Goal: Transaction & Acquisition: Purchase product/service

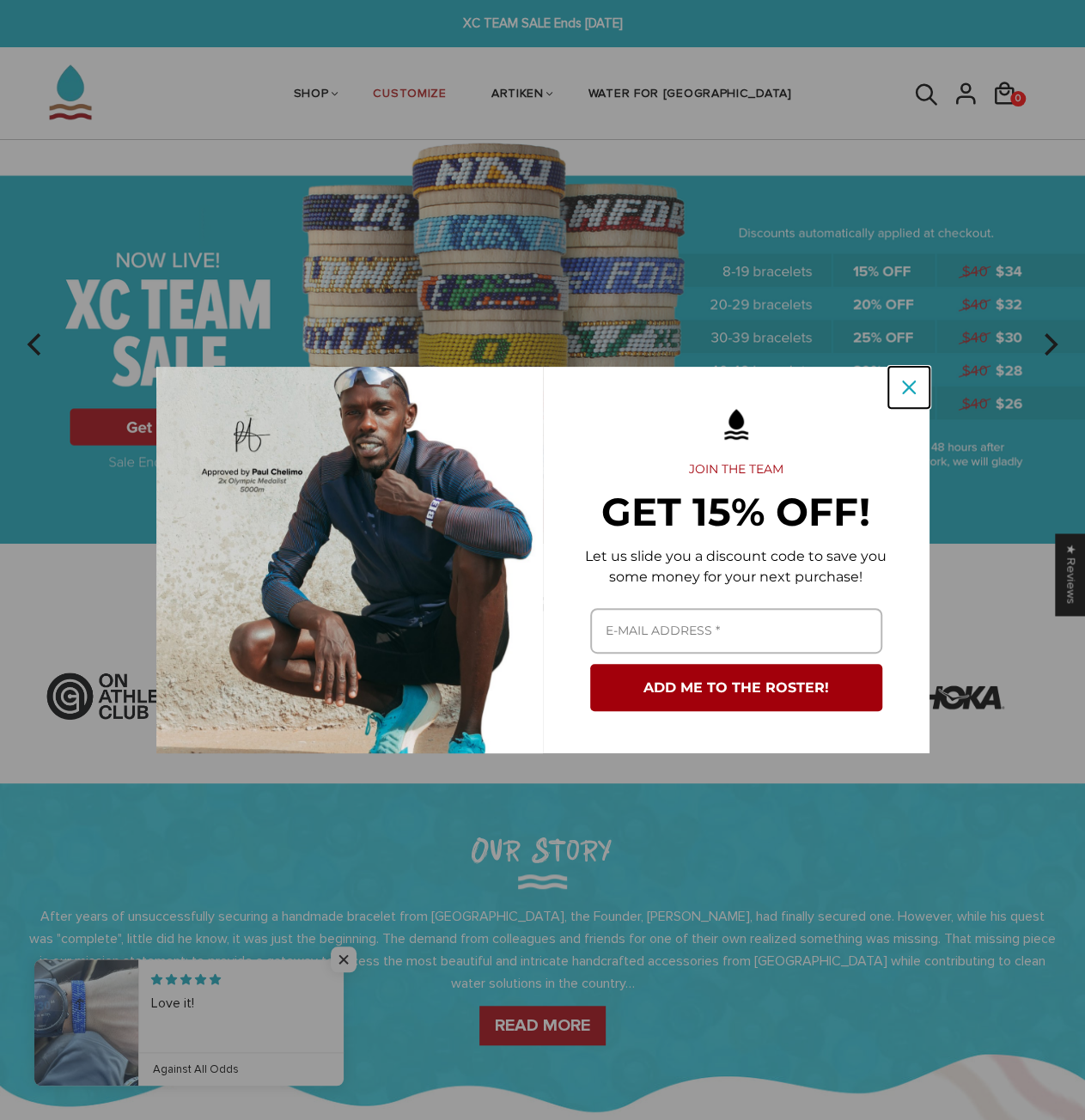
click at [913, 384] on icon "close icon" at bounding box center [908, 387] width 14 height 14
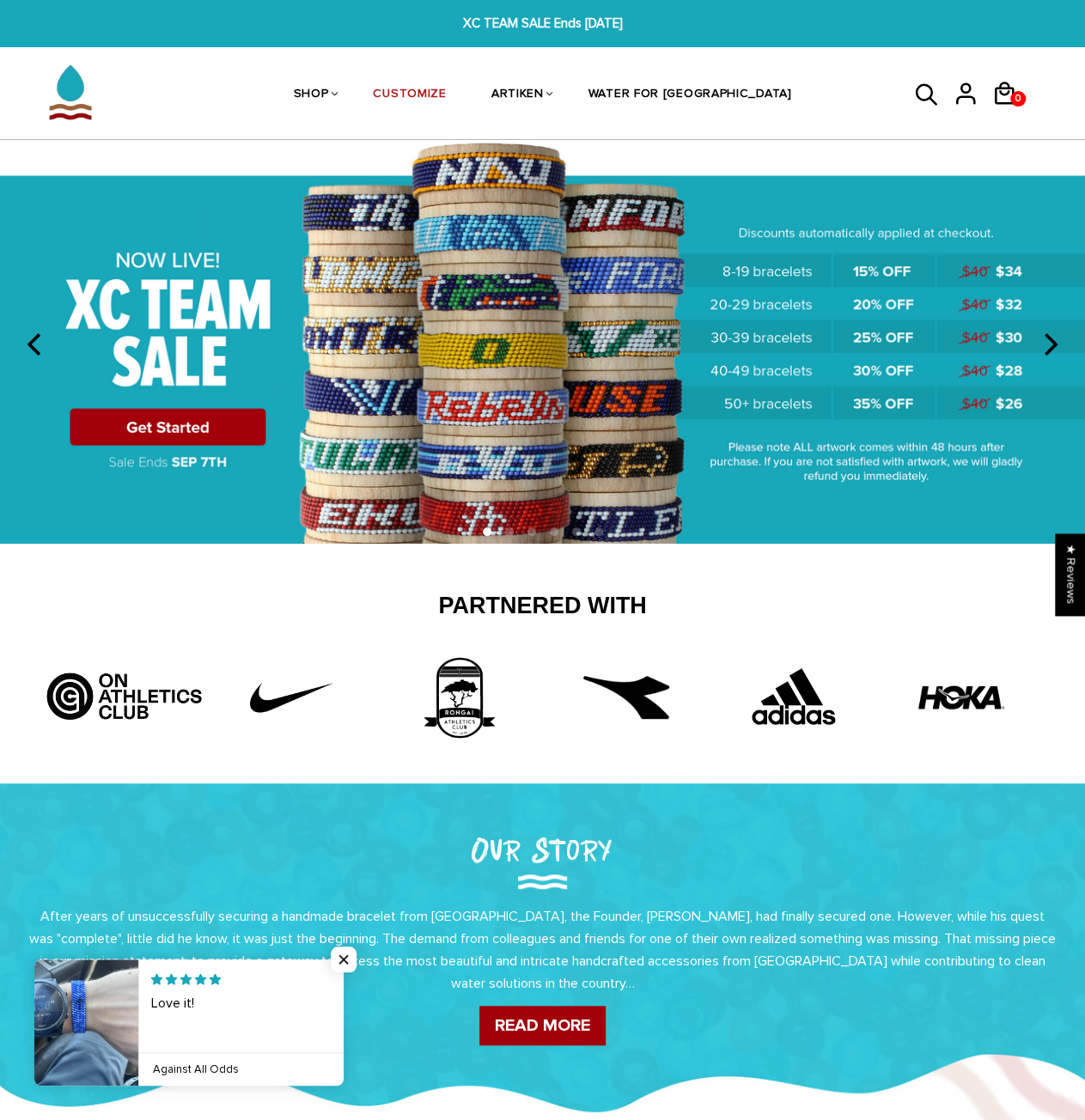
click at [662, 342] on img at bounding box center [542, 342] width 1085 height 404
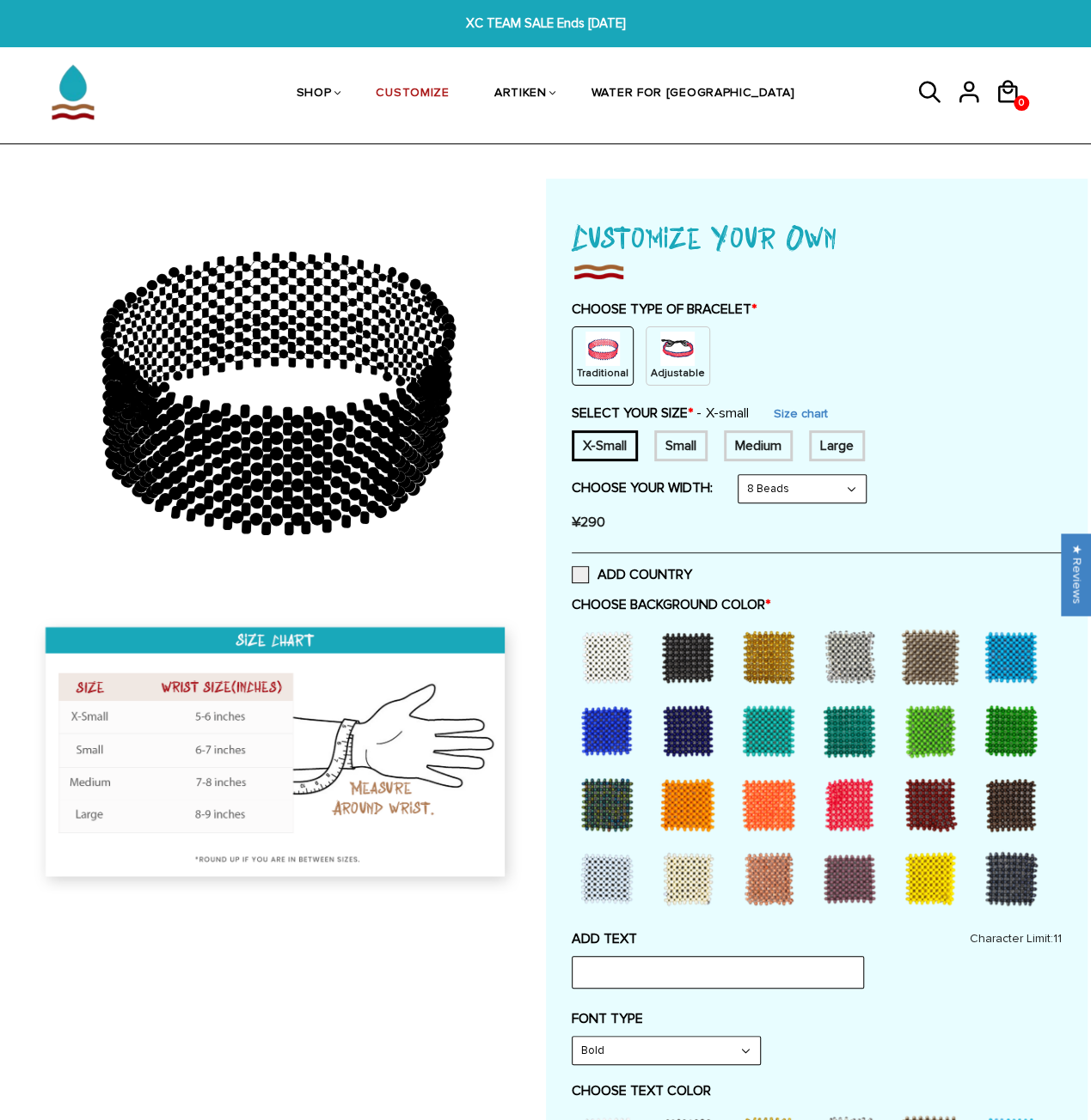
click at [894, 351] on div "Traditional Adjustable" at bounding box center [816, 356] width 490 height 59
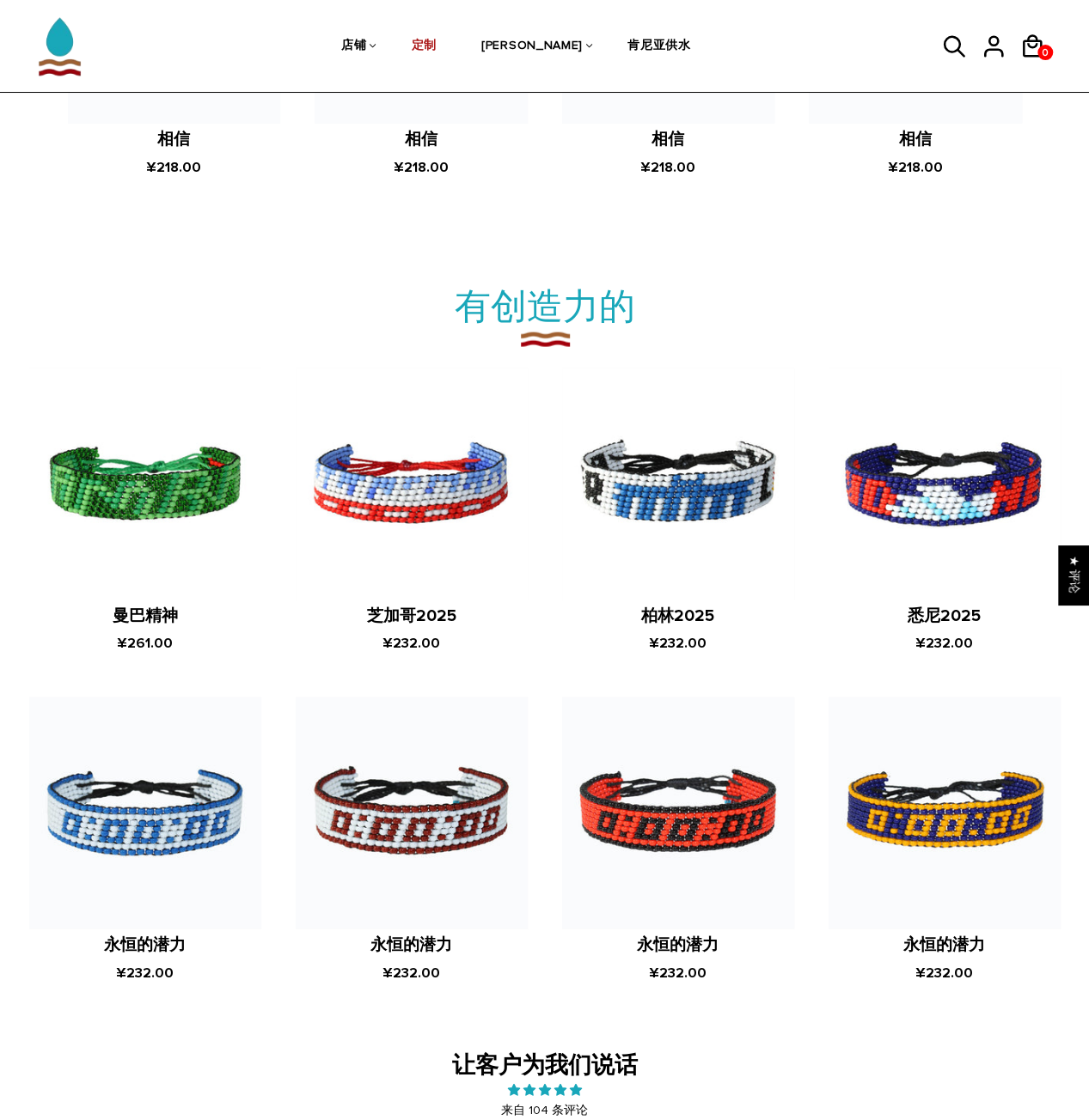
scroll to position [1634, 0]
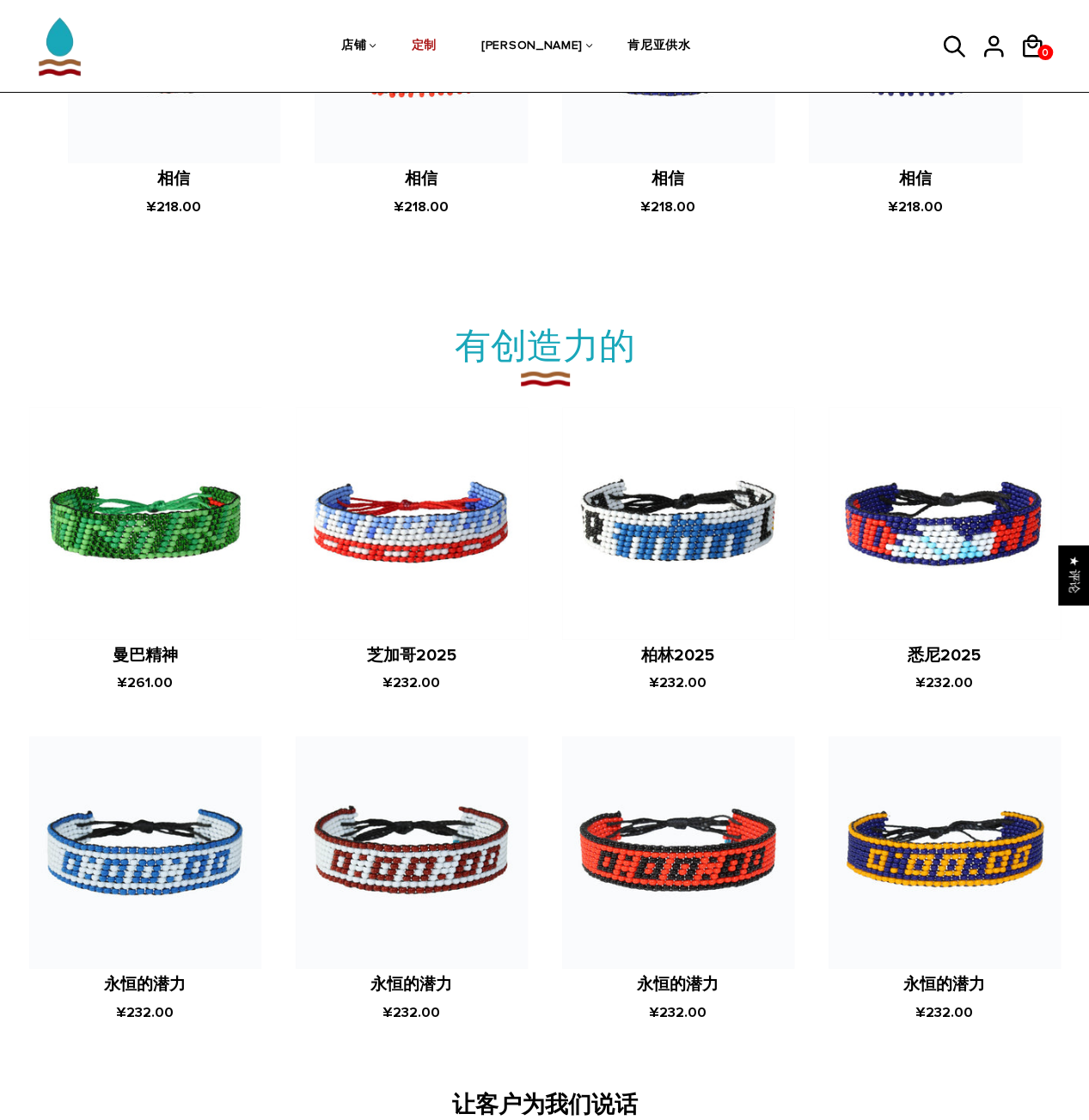
click at [775, 347] on h2 "有创造力的" at bounding box center [545, 344] width 1083 height 46
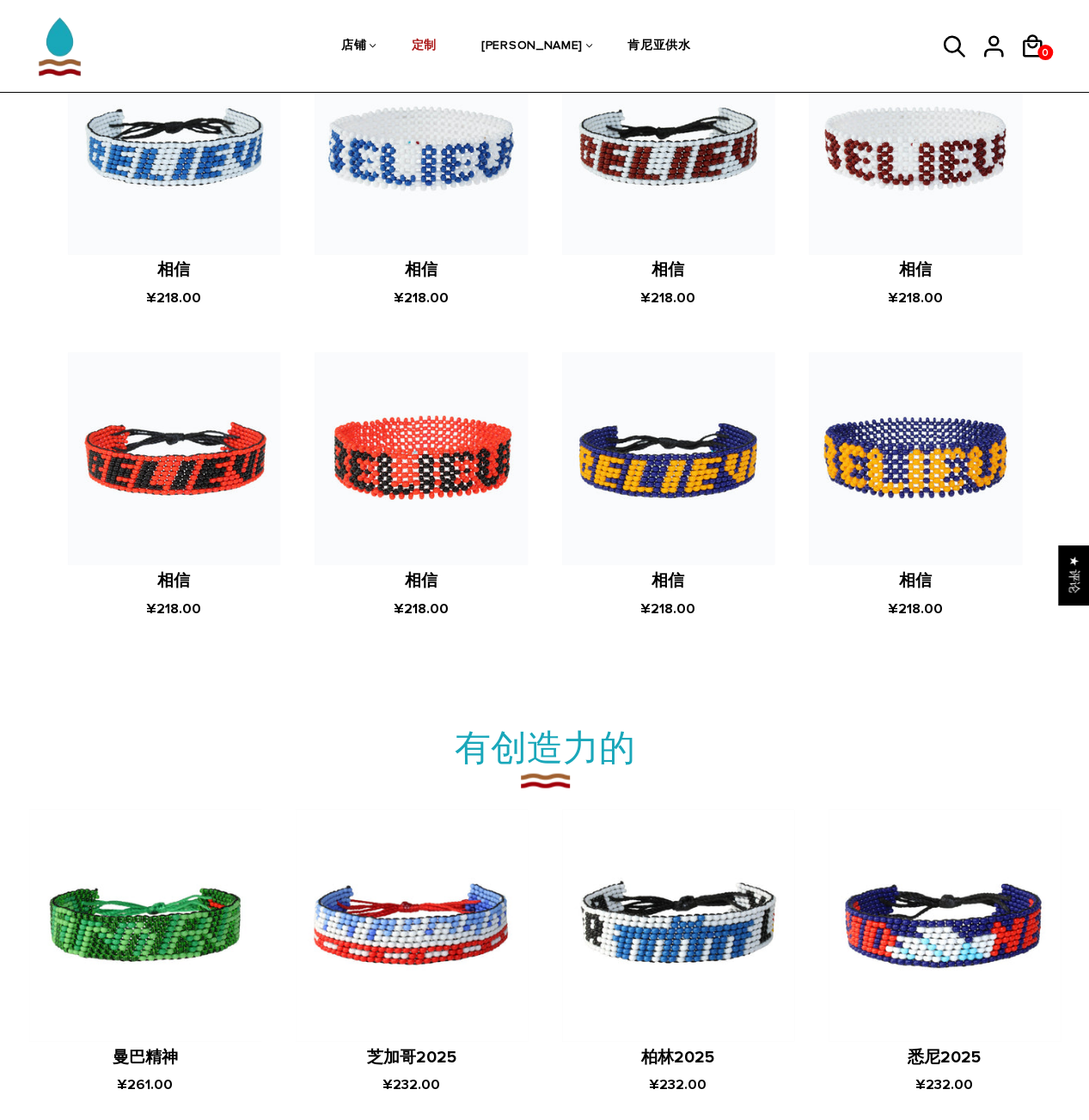
scroll to position [1205, 0]
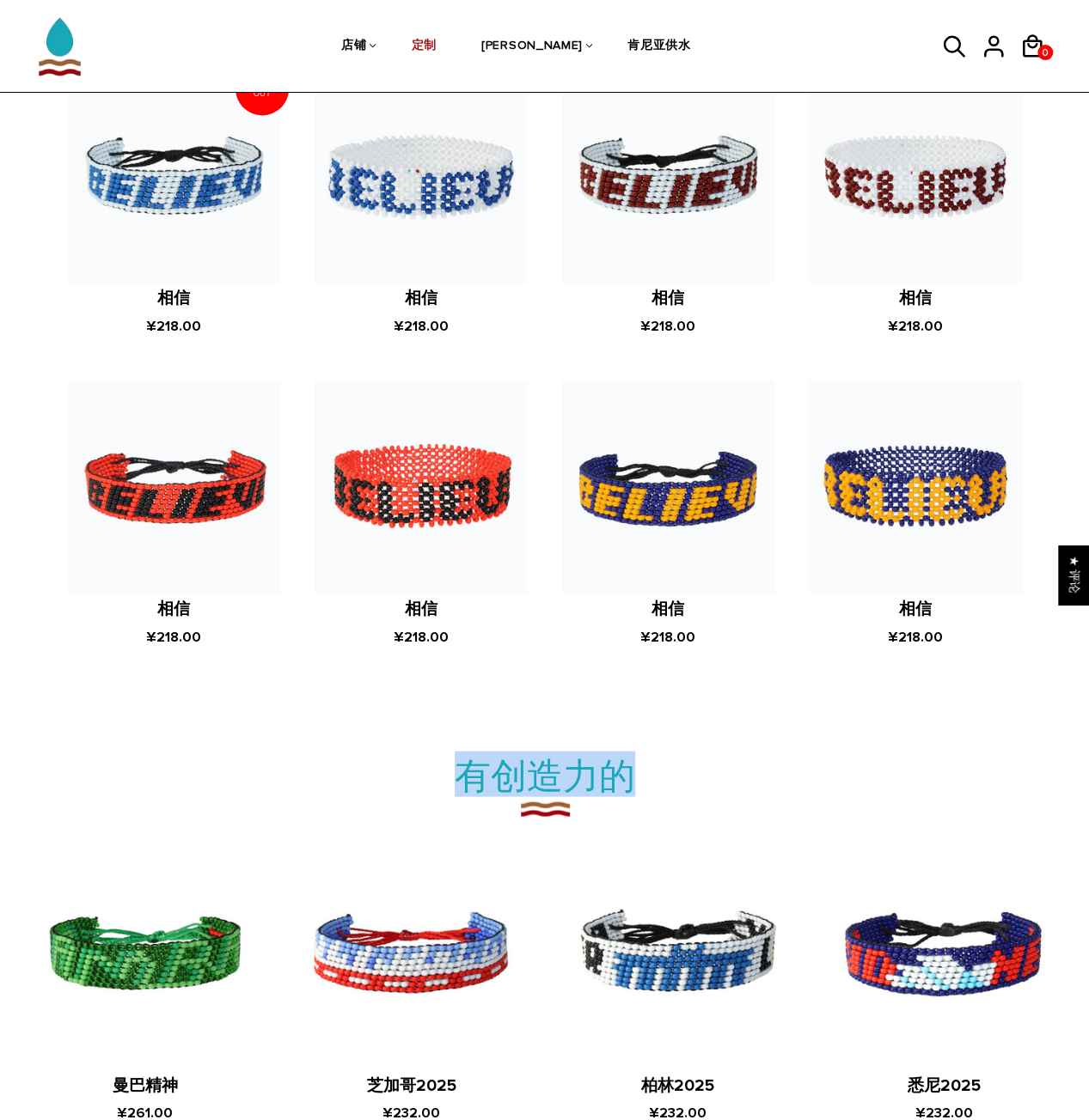
drag, startPoint x: 676, startPoint y: 779, endPoint x: 470, endPoint y: 781, distance: 206.0
click at [470, 781] on h2 "有创造力的" at bounding box center [545, 774] width 1083 height 46
click at [470, 781] on font "有创造力的" at bounding box center [545, 774] width 180 height 42
drag, startPoint x: 470, startPoint y: 781, endPoint x: 638, endPoint y: 786, distance: 168.1
click at [638, 786] on h2 "有创造力的" at bounding box center [545, 774] width 1083 height 46
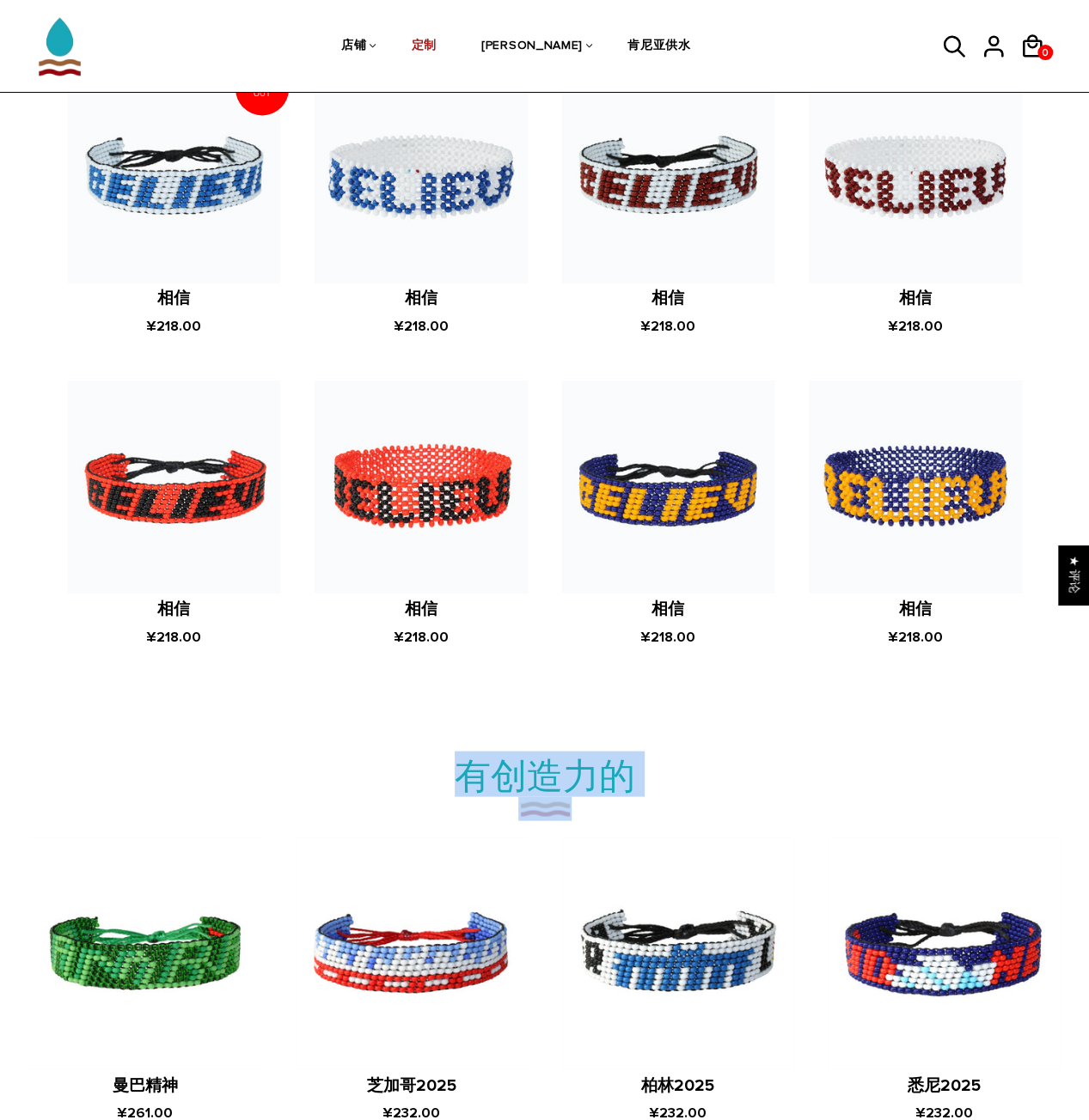
click at [638, 786] on h2 "有创造力的" at bounding box center [545, 774] width 1083 height 46
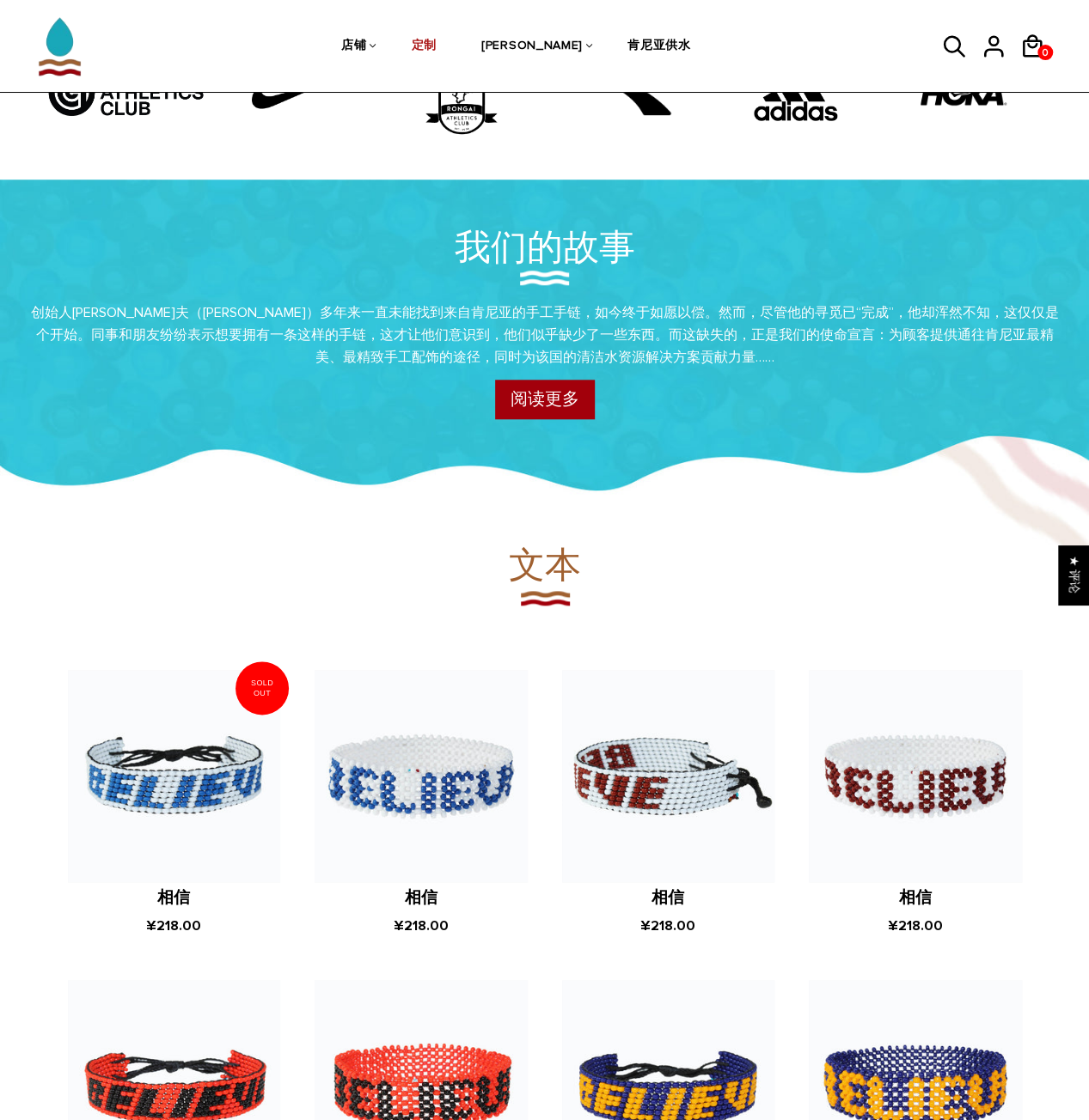
scroll to position [603, 0]
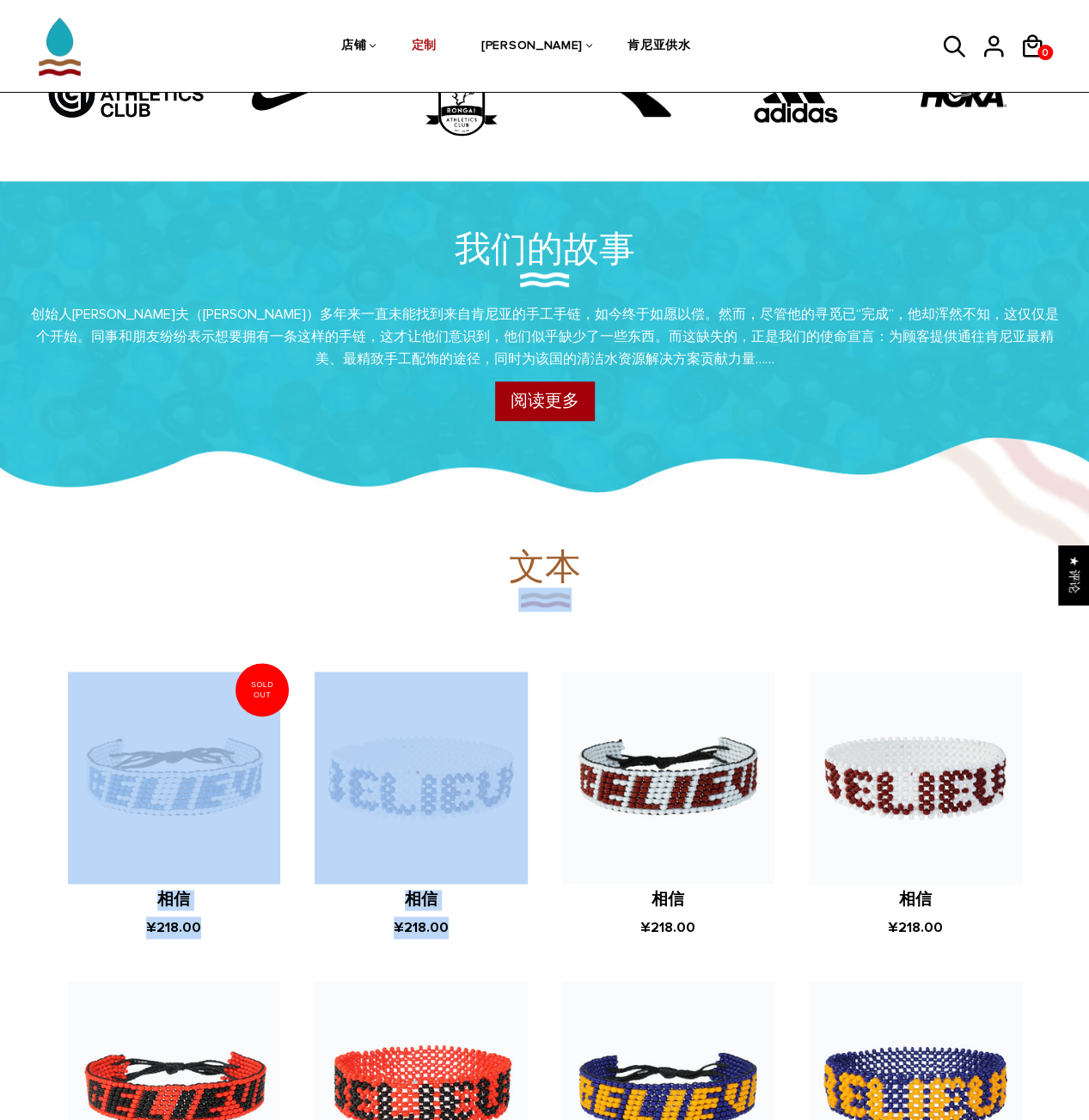
drag, startPoint x: 470, startPoint y: 595, endPoint x: 651, endPoint y: 639, distance: 186.3
click at [651, 639] on div "文本 阿蒂肯 相信 ¥218.00 阿蒂肯 相信 ¥218.00 阿蒂肯 相信 ¥218.00" at bounding box center [545, 930] width 1083 height 776
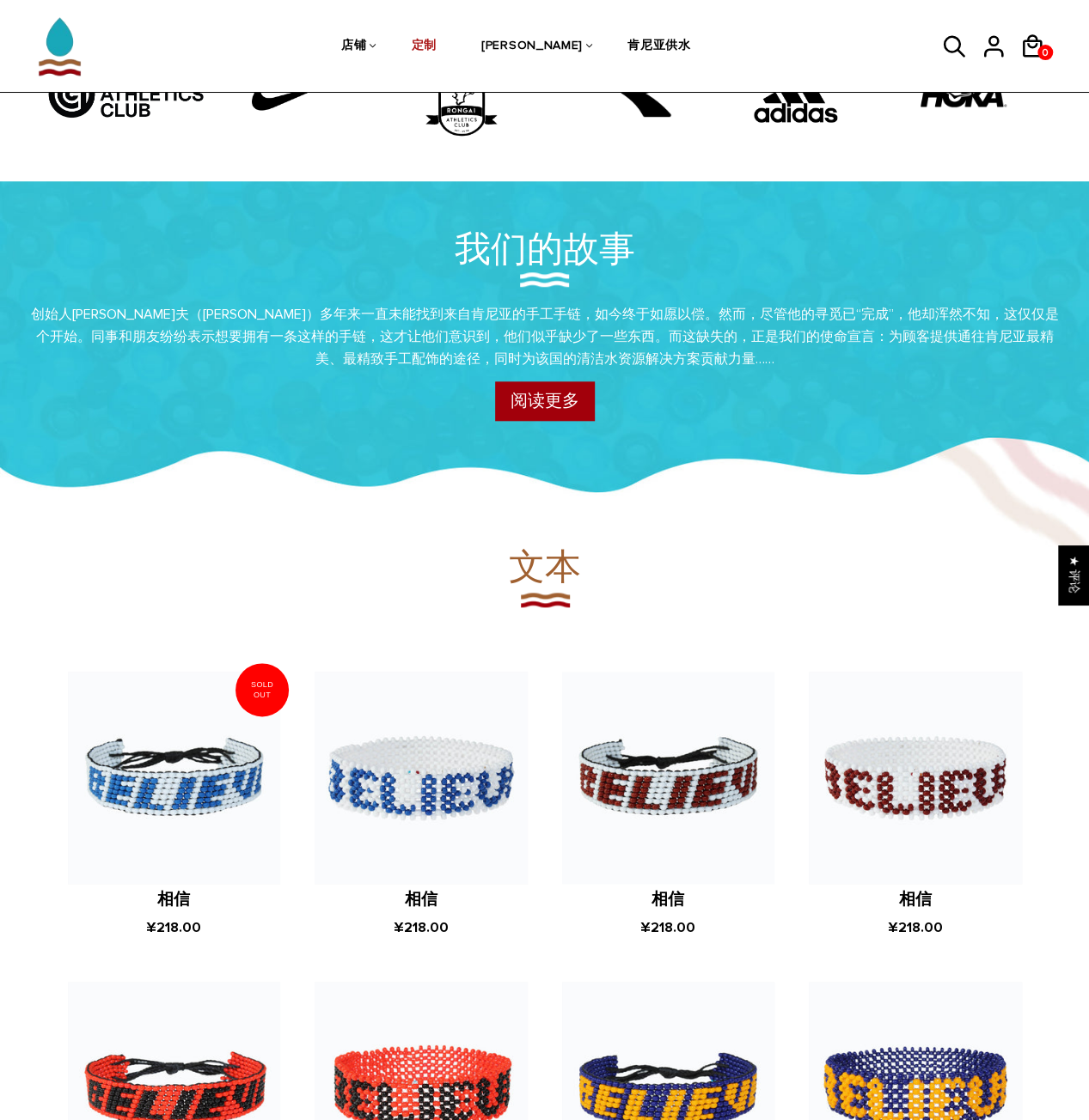
click at [651, 639] on div "阿蒂肯 相信 ¥218.00 阿蒂肯 相信 ¥218.00 阿蒂肯 相信 ¥218.00" at bounding box center [545, 965] width 1005 height 707
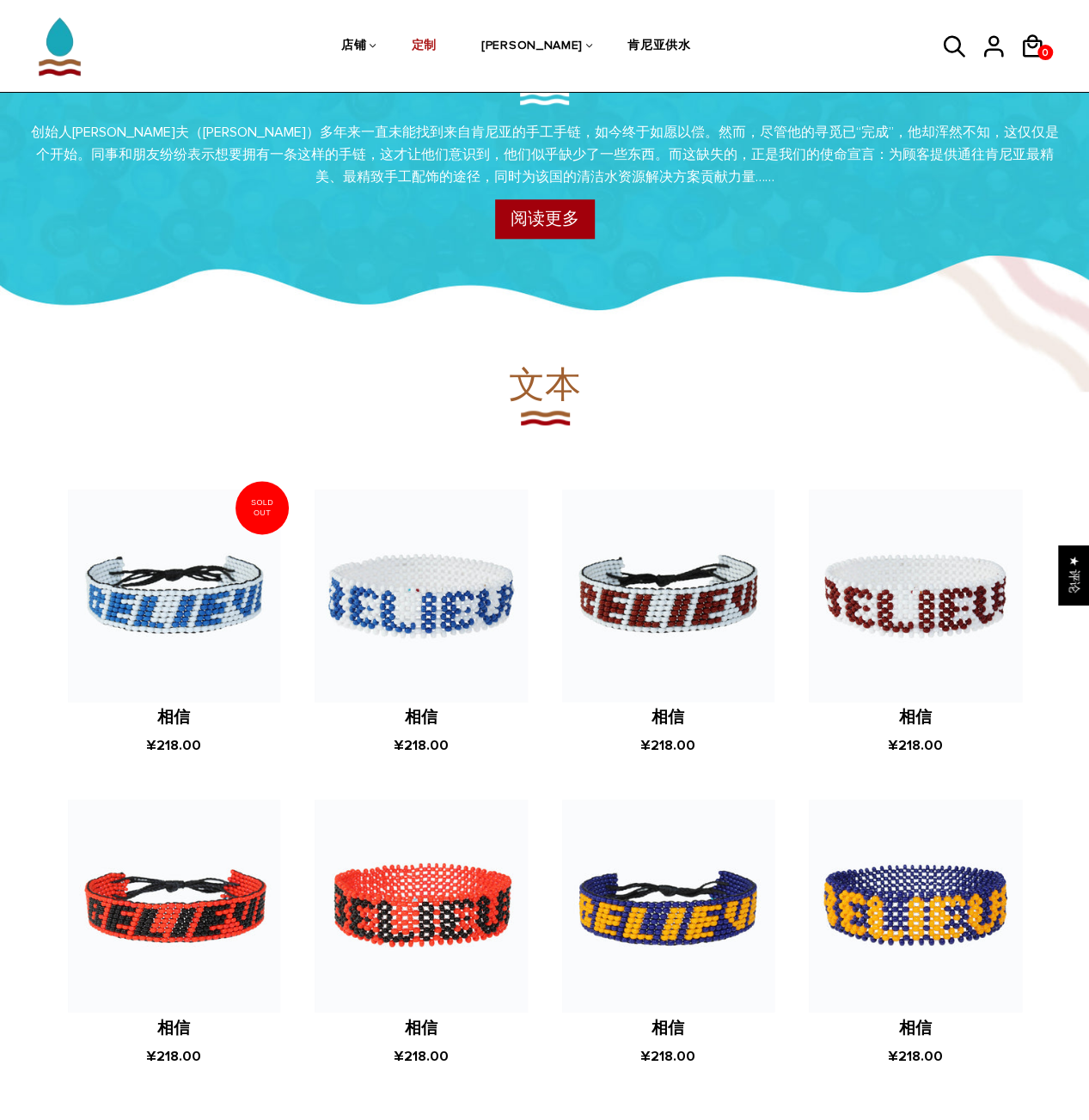
scroll to position [861, 0]
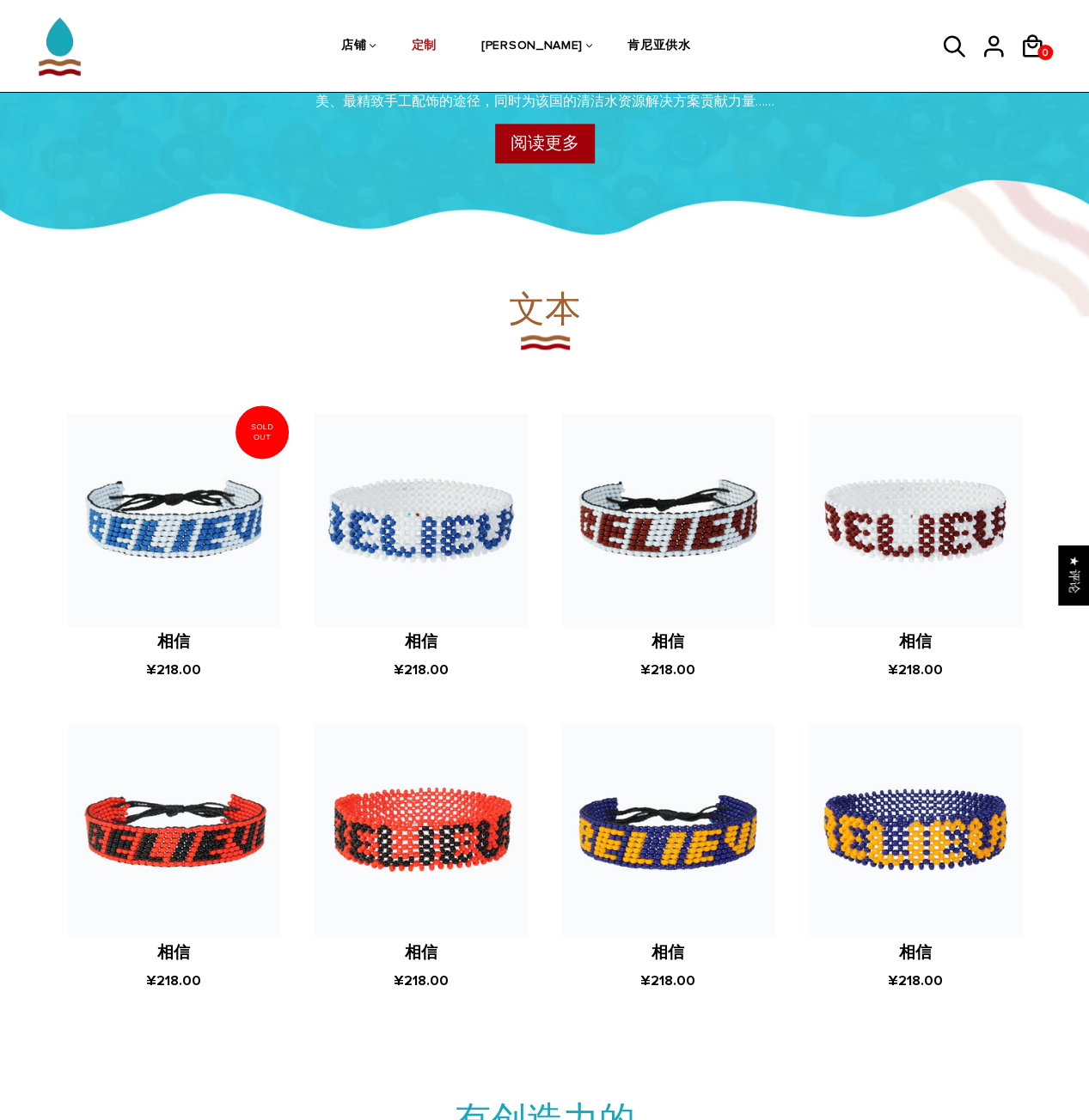
click at [570, 368] on div "阿蒂肯 相信 ¥218.00 阿蒂肯 相信 ¥218.00 阿蒂肯 相信 ¥218.00" at bounding box center [545, 708] width 1005 height 707
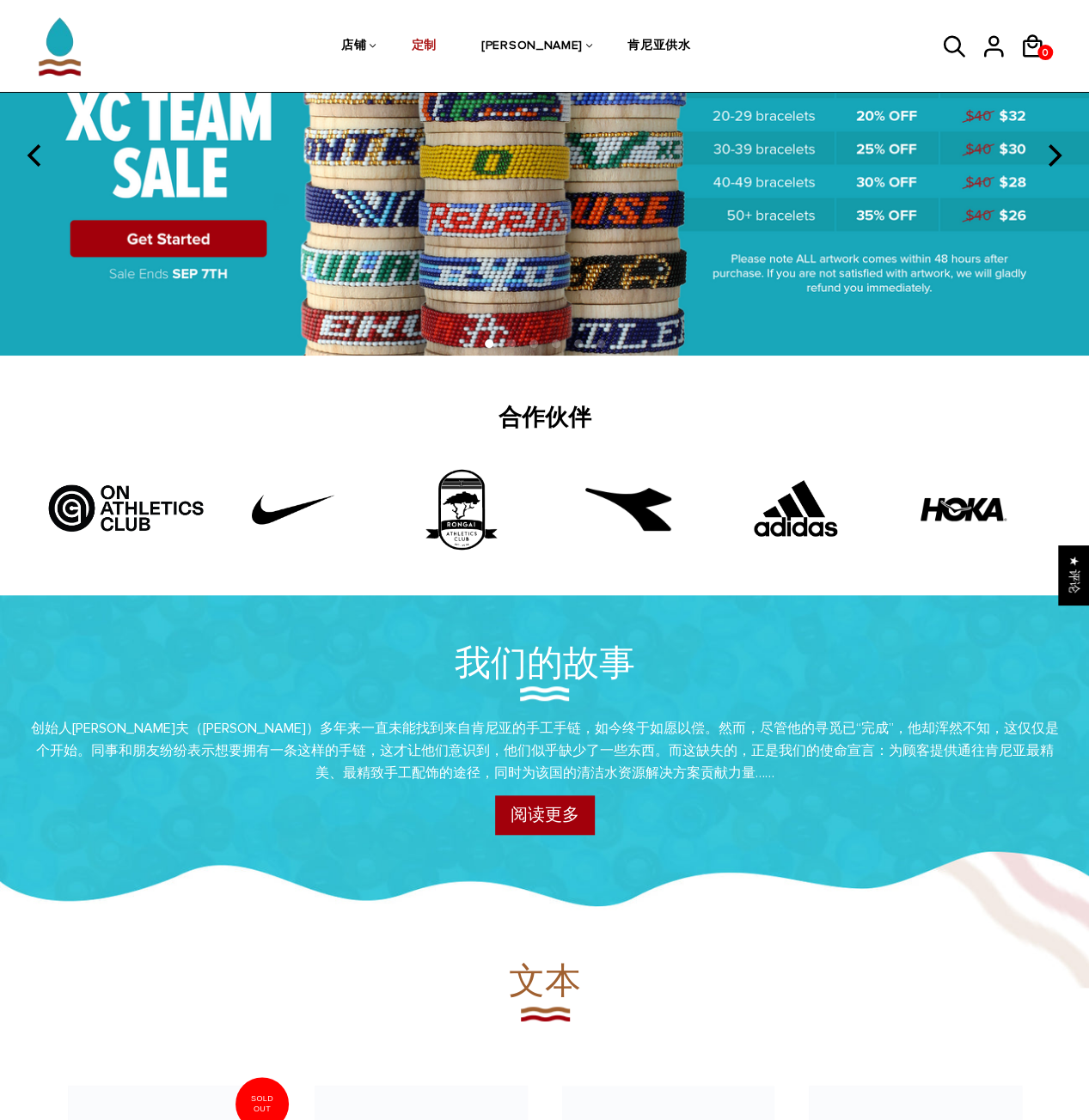
scroll to position [0, 0]
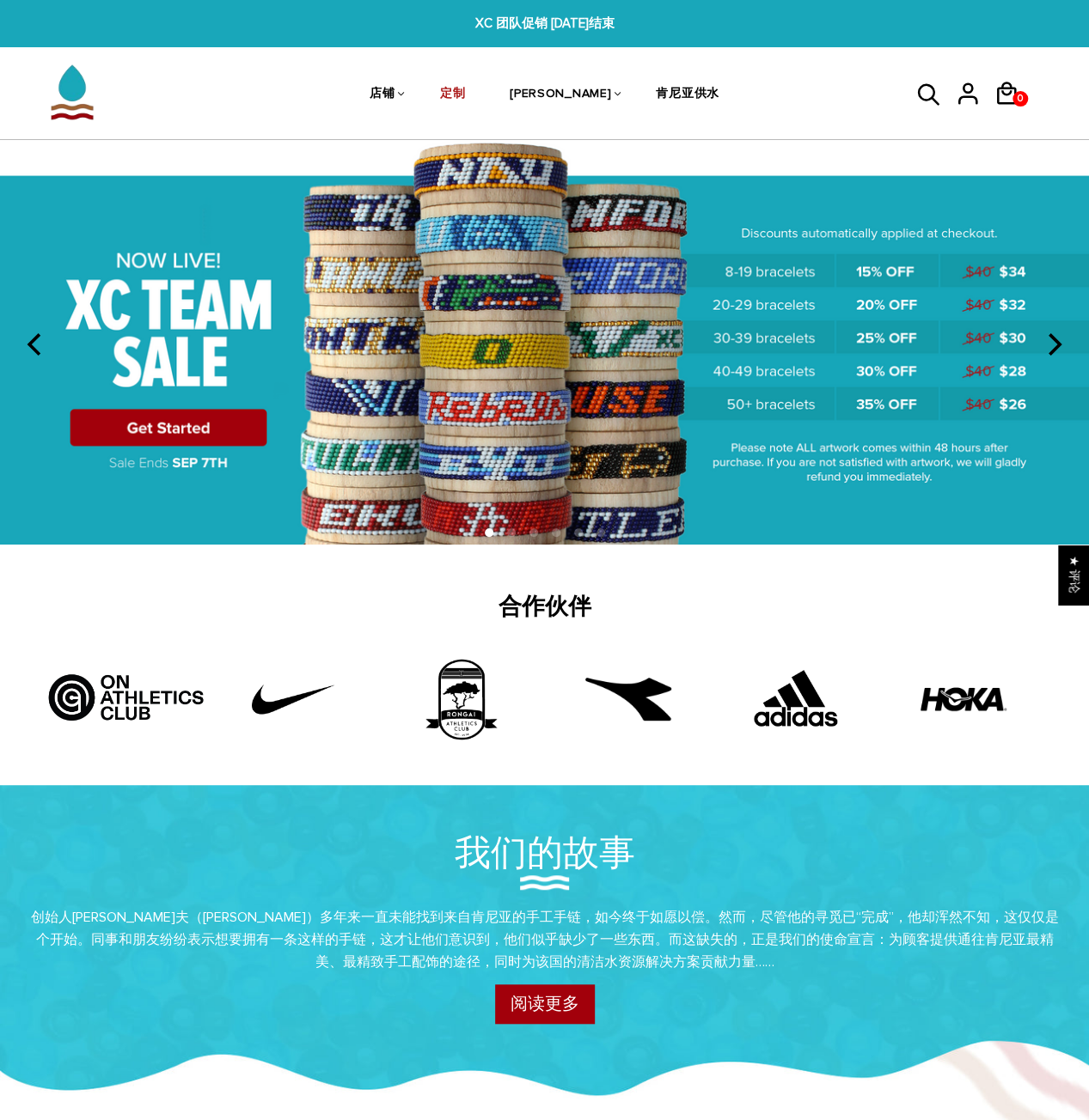
click at [594, 399] on img at bounding box center [544, 342] width 1089 height 405
click at [196, 436] on img at bounding box center [544, 342] width 1089 height 405
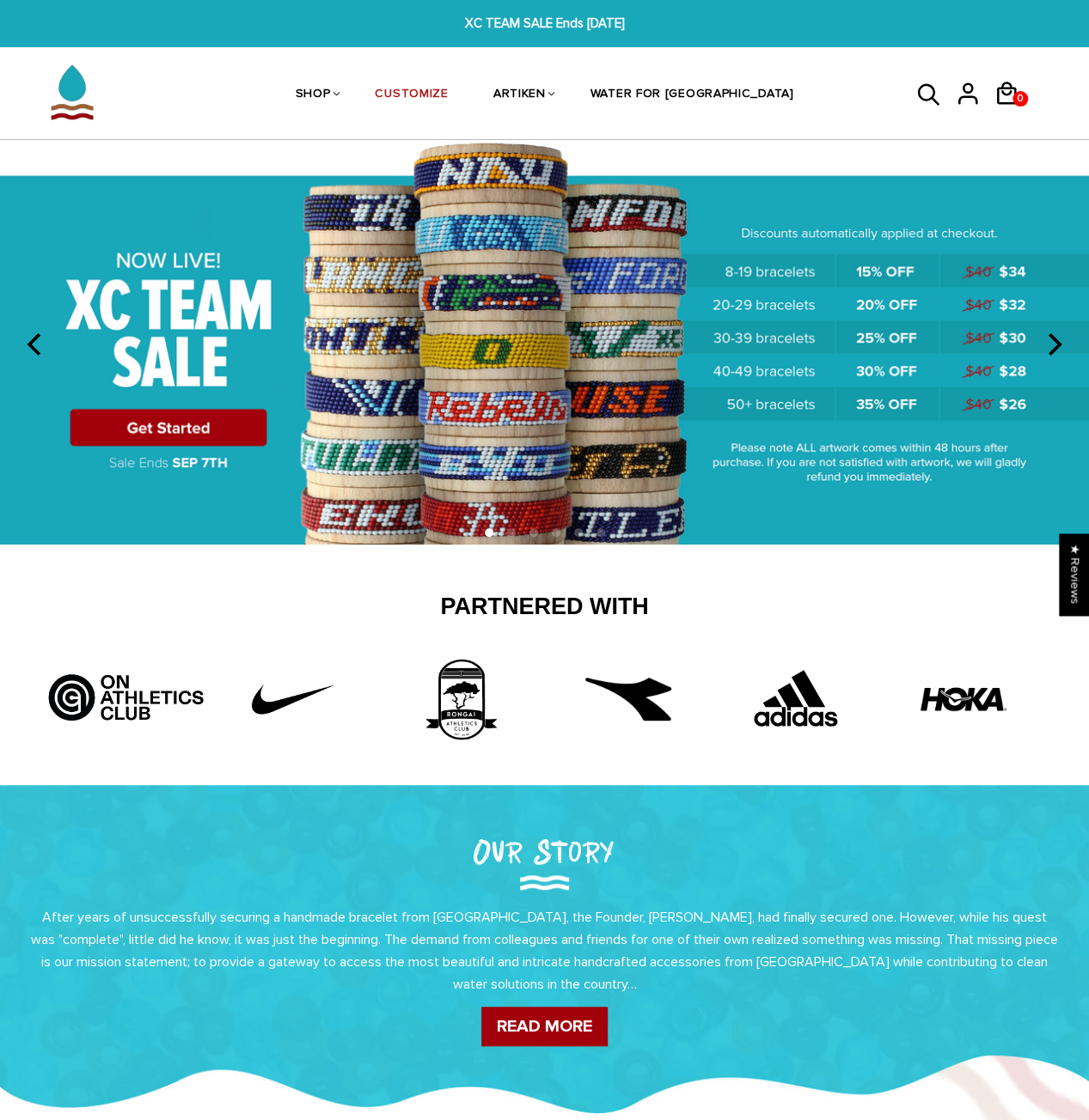
drag, startPoint x: 199, startPoint y: 418, endPoint x: 224, endPoint y: 410, distance: 26.2
click at [199, 417] on img at bounding box center [544, 342] width 1089 height 405
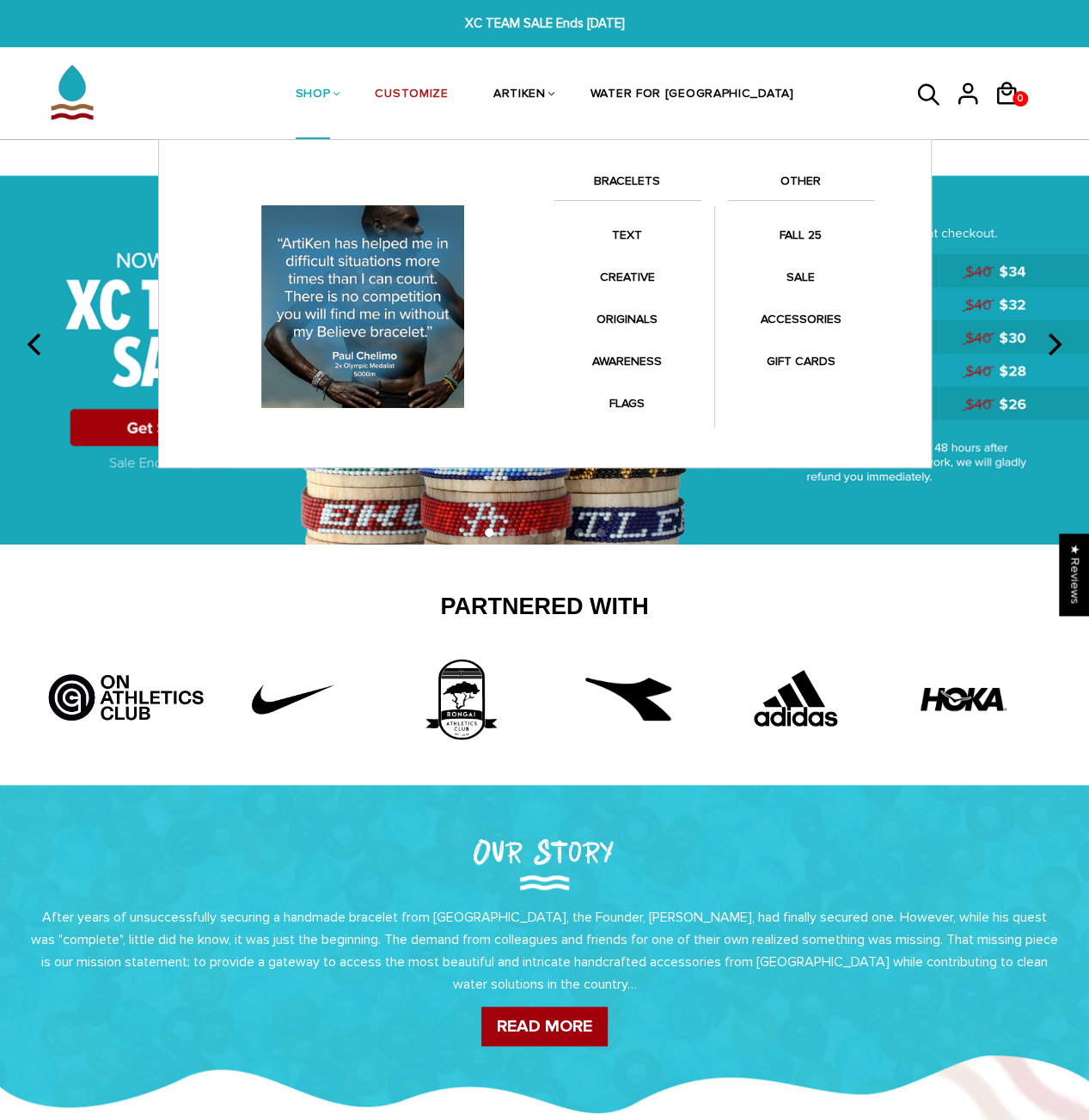
click at [334, 128] on li "SHOP BRACELETS TEXT Inspirational fuel for maximum growth." at bounding box center [313, 94] width 80 height 91
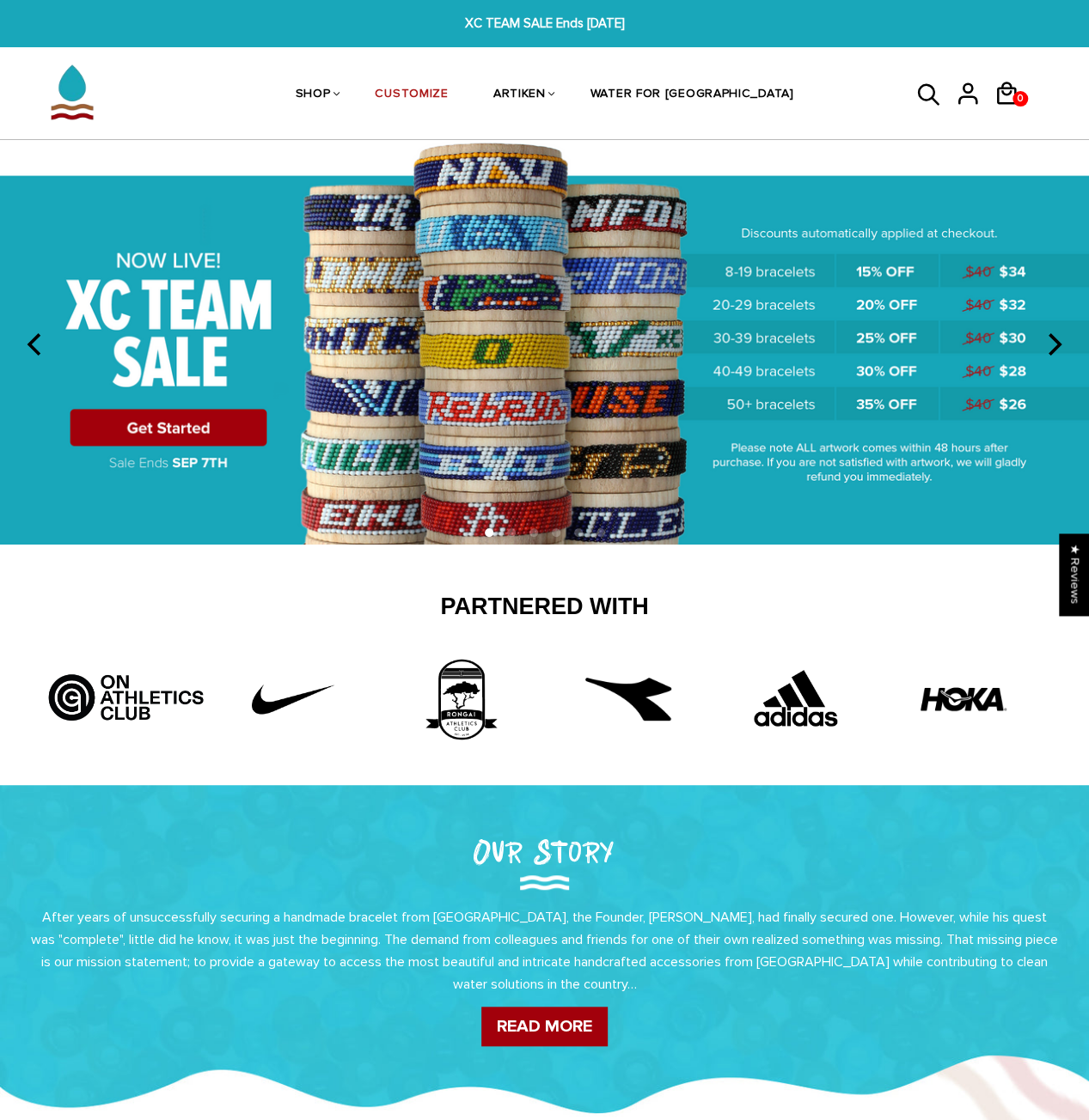
click at [256, 91] on ul "SHOP BRACELETS TEXT Inspirational fuel for maximum growth." at bounding box center [544, 94] width 687 height 91
click at [204, 436] on img at bounding box center [544, 342] width 1089 height 405
click at [204, 439] on img at bounding box center [544, 342] width 1089 height 405
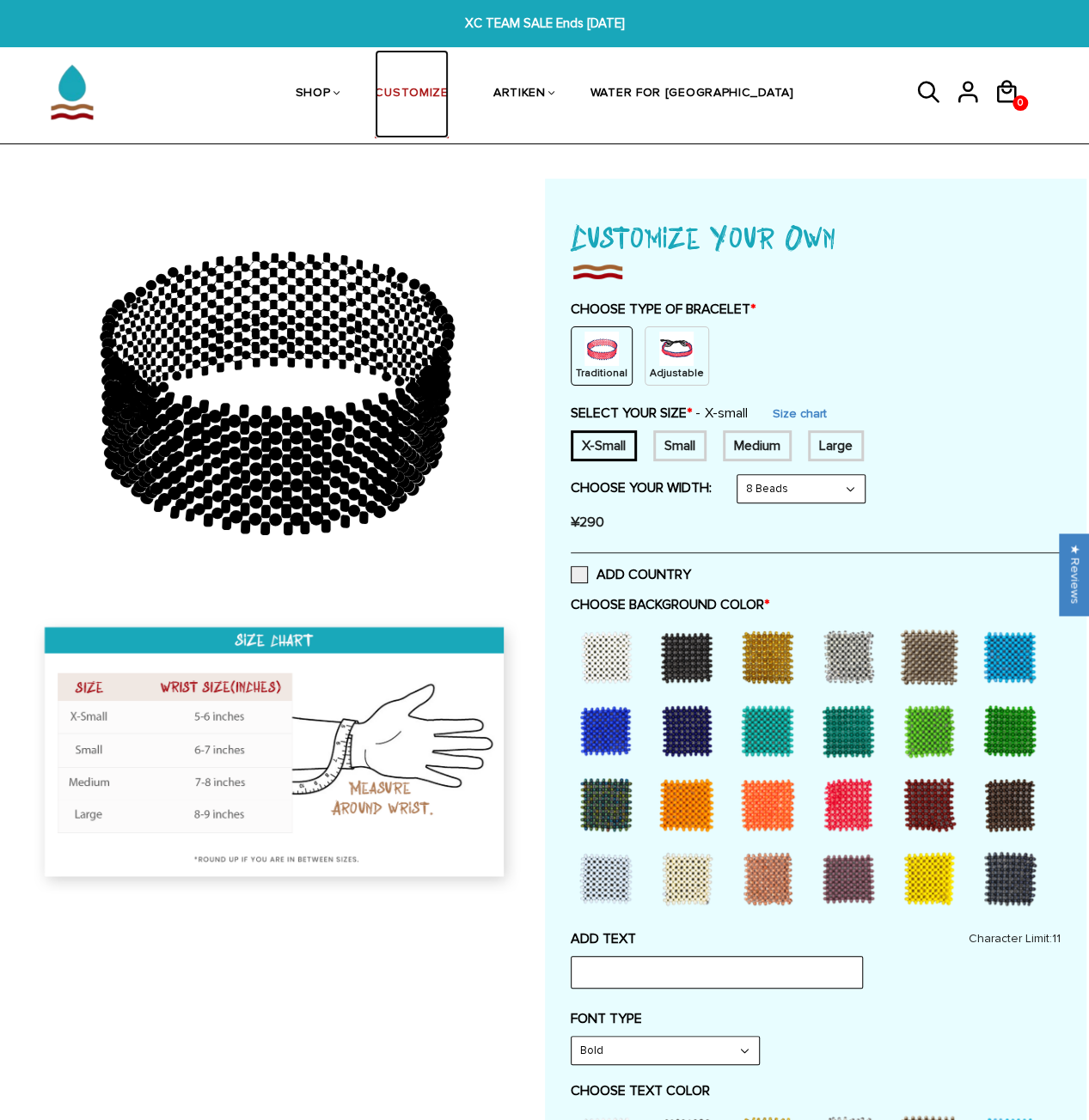
click at [440, 87] on link "CUSTOMIZE" at bounding box center [411, 94] width 73 height 88
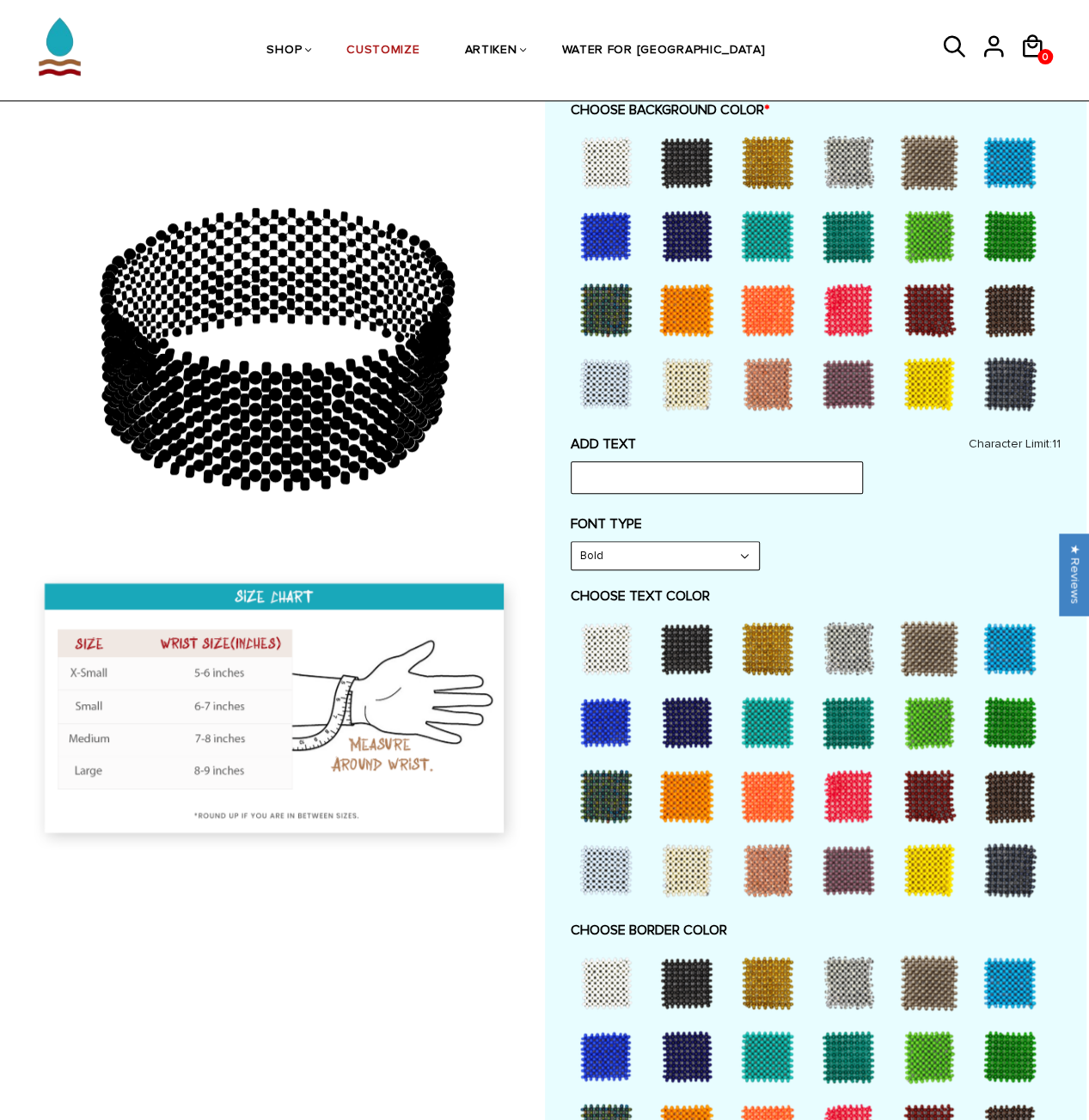
scroll to position [601, 0]
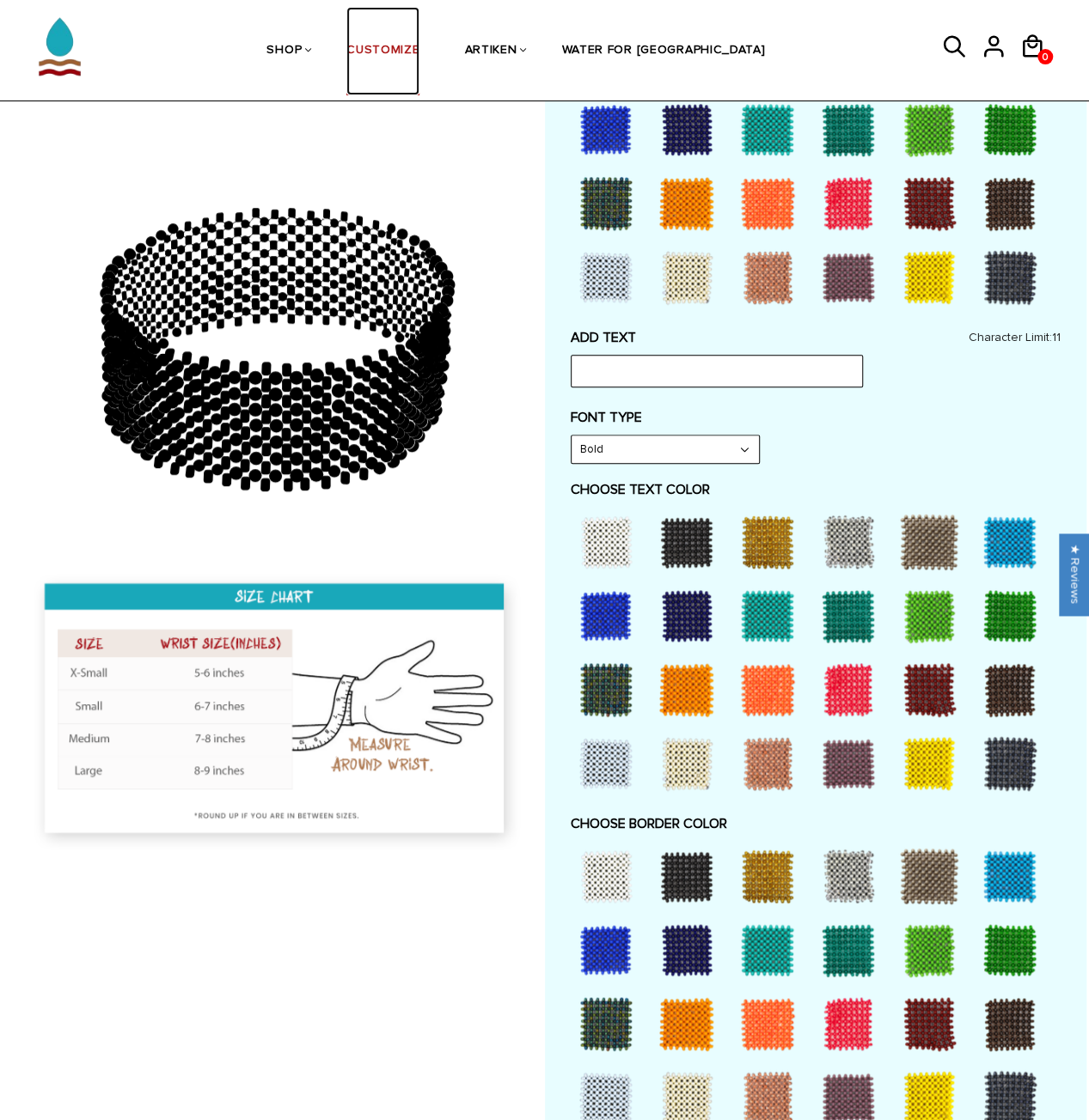
click at [412, 51] on link "CUSTOMIZE" at bounding box center [383, 51] width 73 height 88
